Goal: Check status: Check status

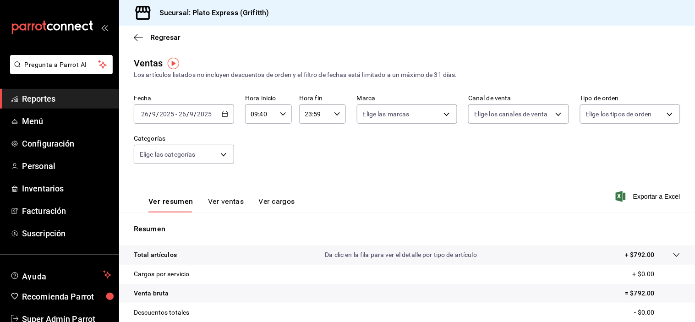
click at [281, 116] on icon "button" at bounding box center [283, 114] width 6 height 6
click at [277, 110] on span "40" at bounding box center [278, 105] width 8 height 7
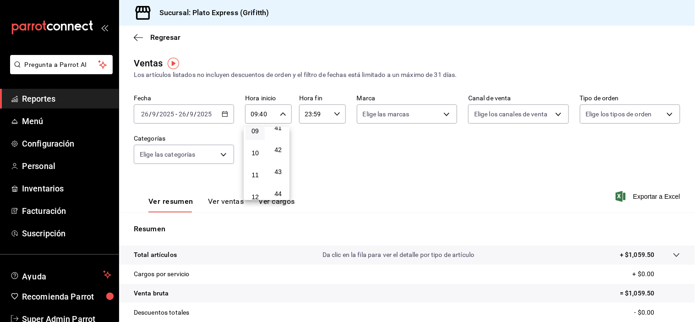
click at [277, 110] on span "40" at bounding box center [278, 105] width 8 height 7
click at [470, 164] on div at bounding box center [347, 161] width 695 height 322
click at [269, 116] on input "09:40" at bounding box center [260, 114] width 31 height 18
click at [278, 115] on button "40" at bounding box center [278, 106] width 19 height 18
click at [352, 180] on div at bounding box center [347, 161] width 695 height 322
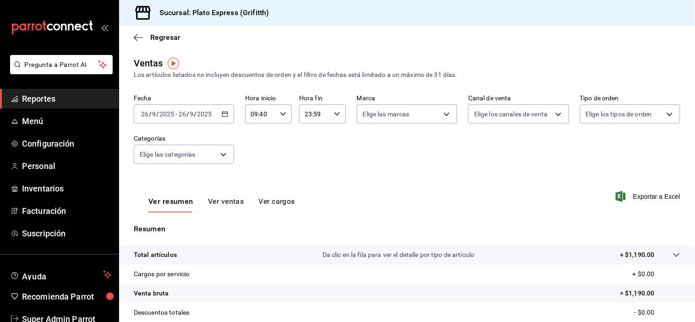
click at [280, 111] on icon "button" at bounding box center [283, 114] width 6 height 6
click at [283, 115] on button "40" at bounding box center [278, 106] width 19 height 18
click at [342, 164] on div at bounding box center [347, 161] width 695 height 322
click at [280, 112] on icon "button" at bounding box center [283, 114] width 6 height 6
click at [273, 115] on button "40" at bounding box center [278, 106] width 19 height 18
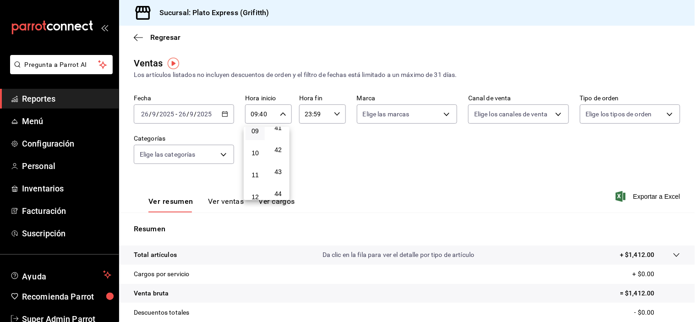
click at [273, 115] on button "40" at bounding box center [278, 106] width 19 height 18
click at [275, 115] on button "40" at bounding box center [278, 106] width 19 height 18
click at [376, 152] on div at bounding box center [347, 161] width 695 height 322
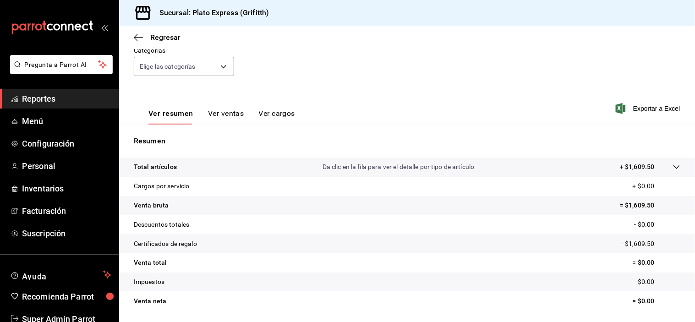
scroll to position [117, 0]
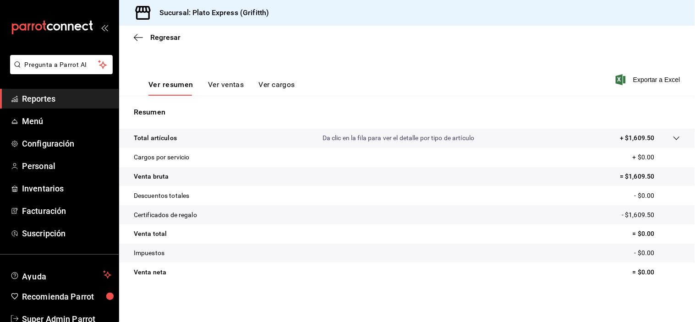
click at [492, 107] on p "Resumen" at bounding box center [407, 112] width 547 height 11
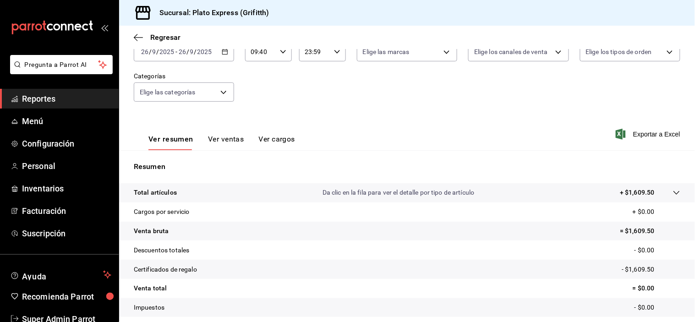
scroll to position [62, 0]
click at [286, 58] on div "09:40 Hora inicio" at bounding box center [268, 52] width 47 height 19
click at [286, 53] on button "40" at bounding box center [278, 43] width 19 height 18
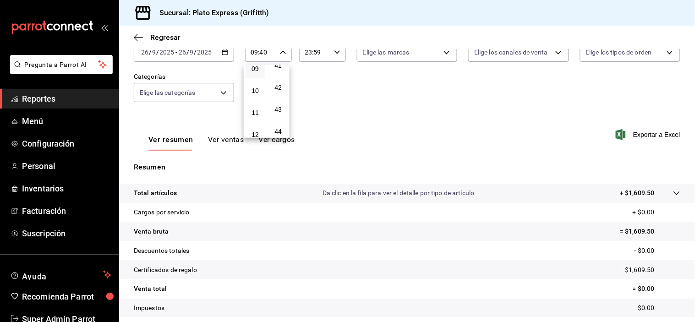
click at [286, 53] on button "40" at bounding box center [278, 43] width 19 height 18
